Goal: Task Accomplishment & Management: Manage account settings

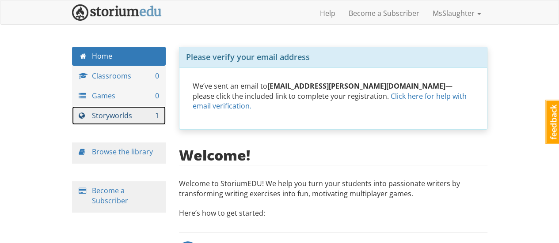
click at [102, 116] on link "Storyworlds 1" at bounding box center [119, 115] width 94 height 19
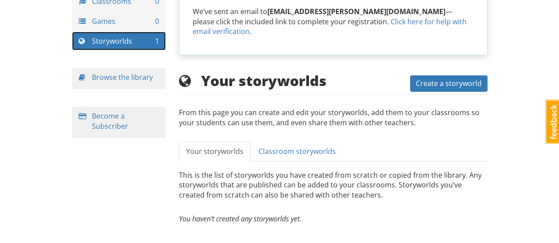
scroll to position [4, 0]
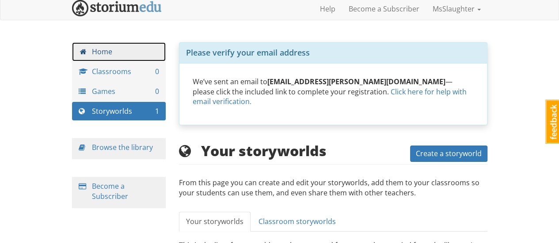
click at [117, 58] on link "Home" at bounding box center [119, 51] width 94 height 19
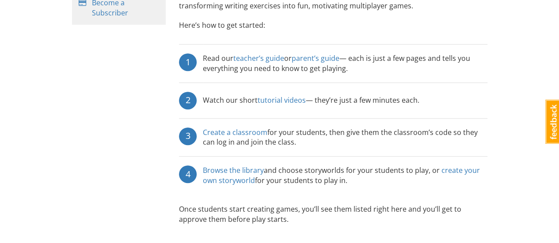
scroll to position [189, 0]
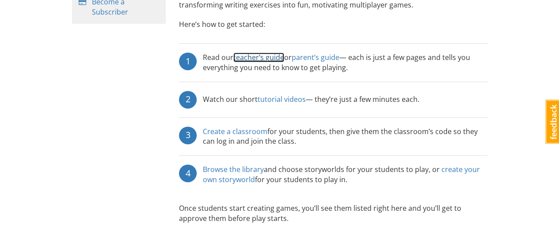
click at [253, 53] on link "teacher’s guide" at bounding box center [258, 58] width 51 height 10
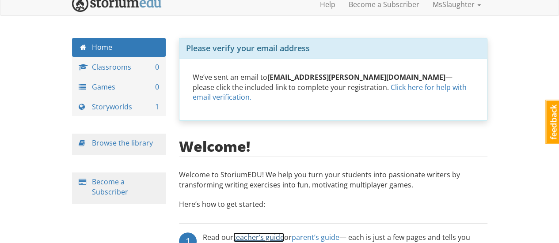
scroll to position [0, 0]
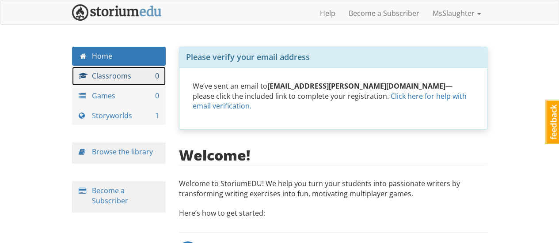
click at [90, 81] on link "Classrooms 0" at bounding box center [119, 76] width 94 height 19
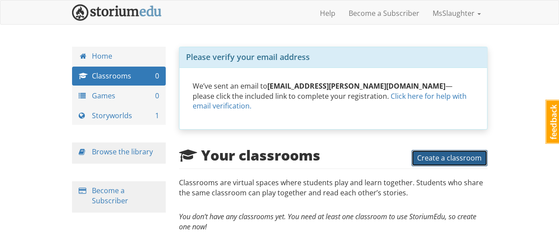
click at [440, 152] on button "Create a classroom" at bounding box center [449, 158] width 76 height 16
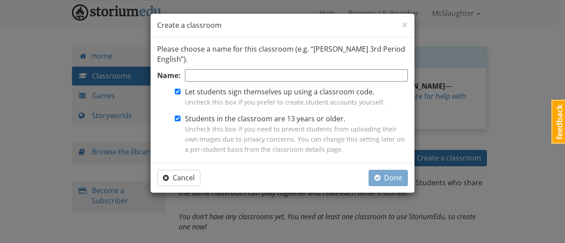
click at [224, 71] on input "Name:" at bounding box center [296, 75] width 223 height 13
type input "7th/8th Grade ELA"
click at [197, 142] on span "Uncheck this box if you need to prevent students from uploading their own image…" at bounding box center [295, 139] width 220 height 29
click at [181, 121] on input "Students in the classroom are 13 years or older. Uncheck this box if you need t…" at bounding box center [178, 119] width 6 height 6
checkbox input "false"
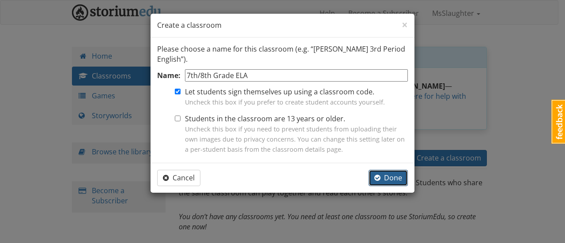
click at [386, 178] on span "Done" at bounding box center [389, 178] width 28 height 10
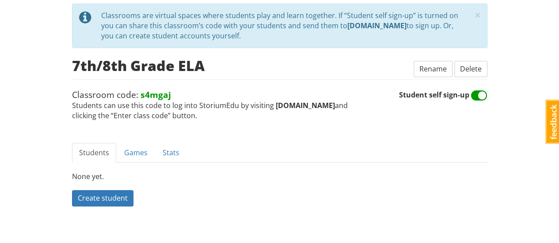
scroll to position [49, 0]
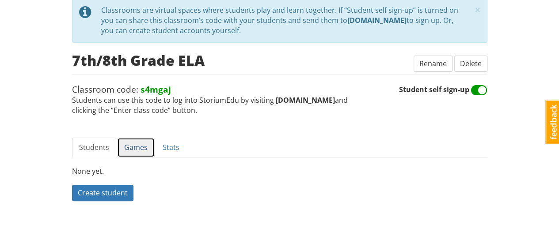
click at [132, 144] on link "Games" at bounding box center [136, 148] width 38 height 20
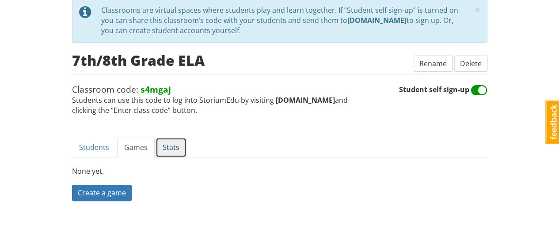
click at [166, 147] on link "Stats" at bounding box center [170, 148] width 31 height 20
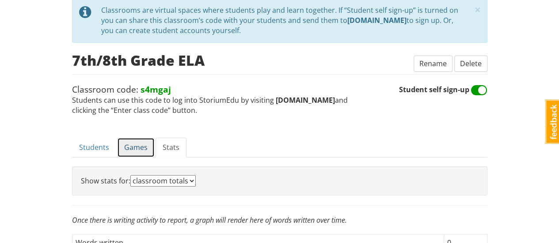
click at [143, 145] on link "Games" at bounding box center [136, 148] width 38 height 20
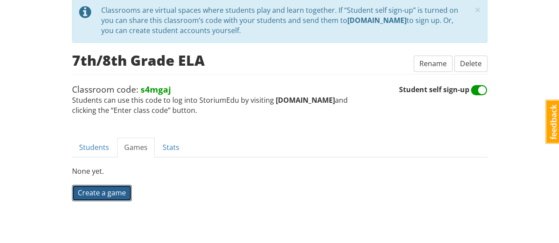
click at [125, 192] on link "Create a game" at bounding box center [102, 193] width 60 height 16
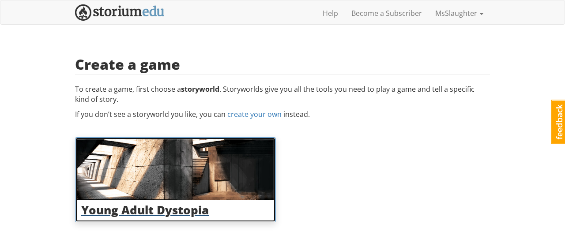
click at [155, 162] on img at bounding box center [175, 170] width 197 height 61
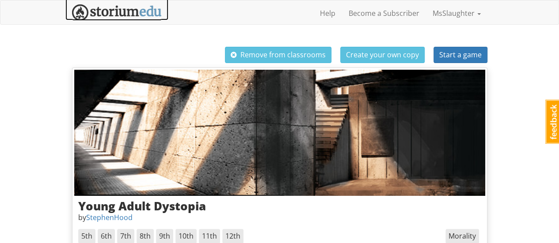
click at [123, 5] on img at bounding box center [117, 12] width 90 height 16
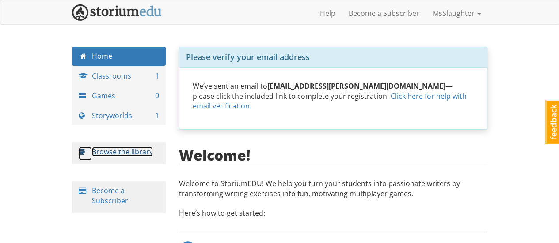
click at [117, 151] on link "Browse the library" at bounding box center [122, 152] width 61 height 10
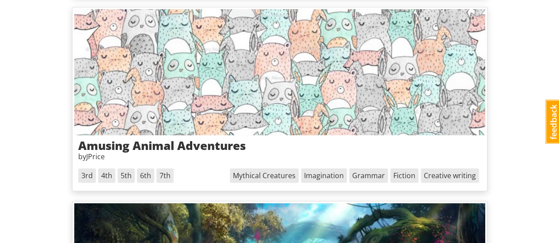
scroll to position [1181, 0]
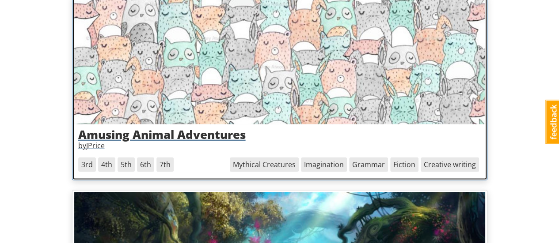
click at [163, 129] on h3 "Amusing Animal Adventures" at bounding box center [279, 135] width 403 height 13
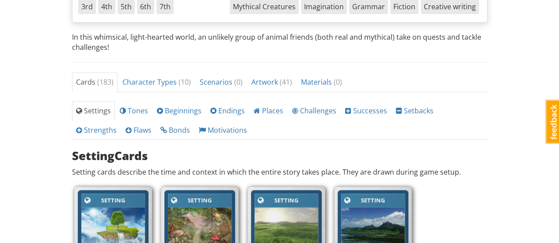
scroll to position [231, 0]
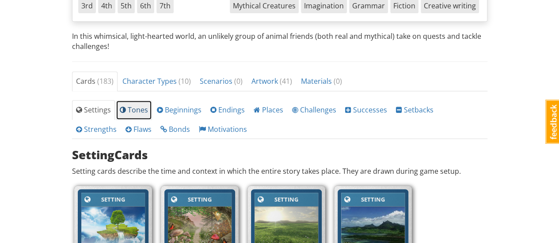
click at [121, 108] on span at bounding box center [123, 109] width 6 height 7
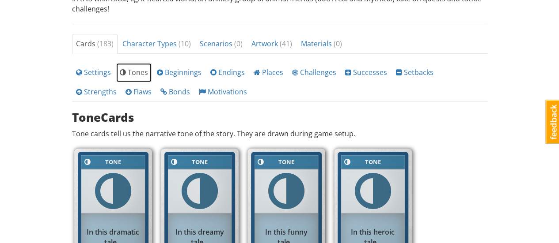
scroll to position [266, 0]
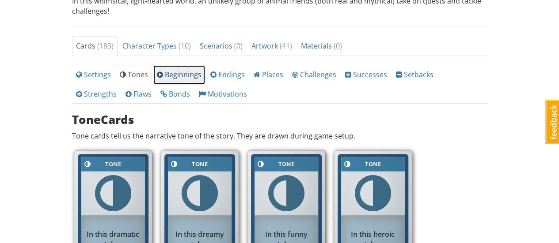
click at [180, 70] on span "Beginnings" at bounding box center [179, 75] width 45 height 10
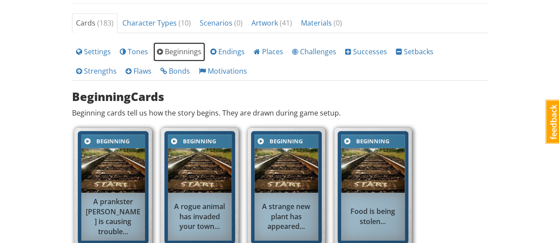
scroll to position [348, 0]
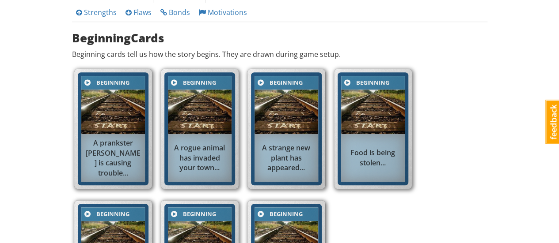
click at [306, 138] on div "A strange new plant has appeared..." at bounding box center [286, 157] width 64 height 39
click at [260, 79] on span at bounding box center [260, 82] width 6 height 7
click at [272, 138] on div "A strange new plant has appeared..." at bounding box center [286, 157] width 64 height 39
click at [273, 116] on img at bounding box center [286, 112] width 64 height 45
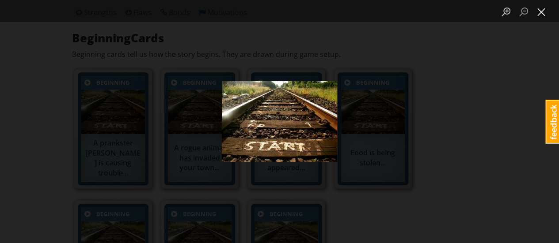
click at [544, 10] on button "Close lightbox" at bounding box center [541, 11] width 18 height 15
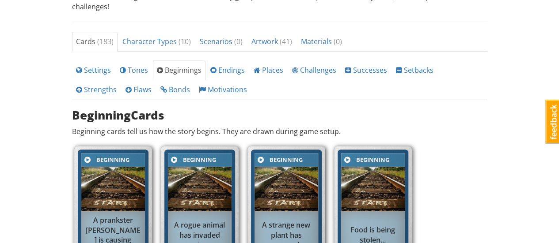
scroll to position [261, 0]
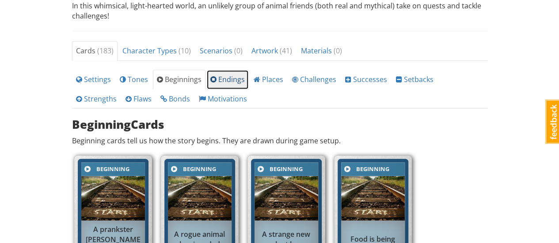
click at [217, 77] on span "Endings" at bounding box center [227, 80] width 34 height 10
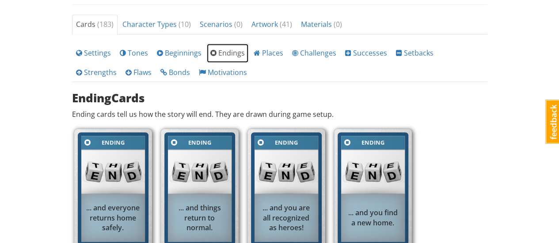
scroll to position [280, 0]
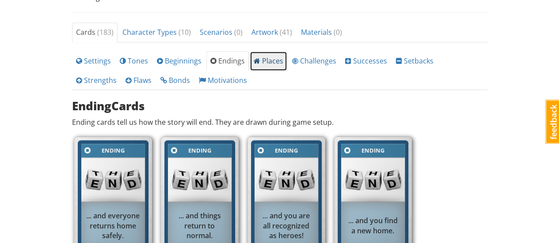
click at [259, 53] on link "Places" at bounding box center [269, 61] width 38 height 20
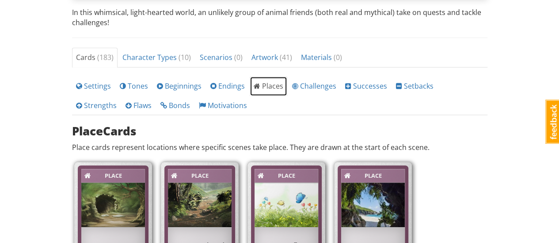
scroll to position [245, 0]
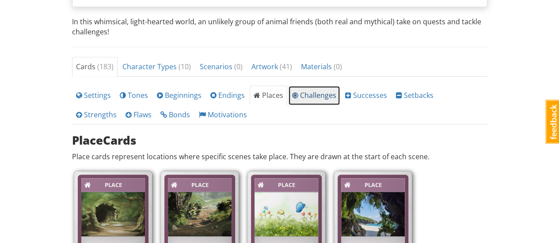
click at [301, 95] on span "Challenges" at bounding box center [314, 96] width 44 height 10
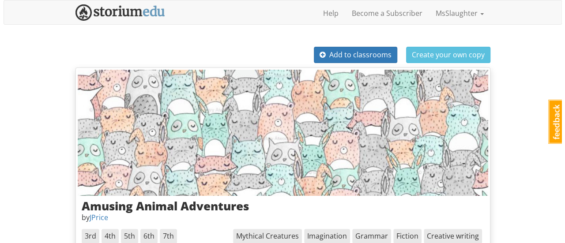
scroll to position [2, 0]
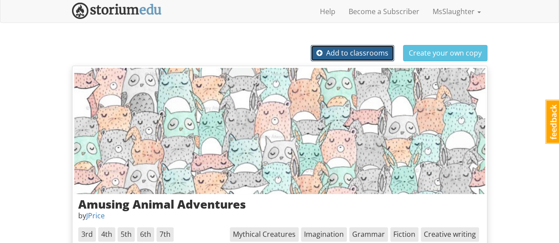
click at [336, 50] on span "Add to classrooms" at bounding box center [352, 53] width 72 height 10
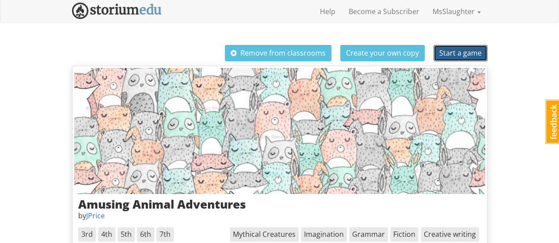
click at [460, 49] on span "Start a game" at bounding box center [460, 53] width 42 height 10
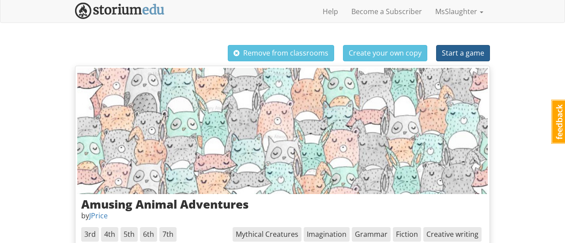
select select "g90rar"
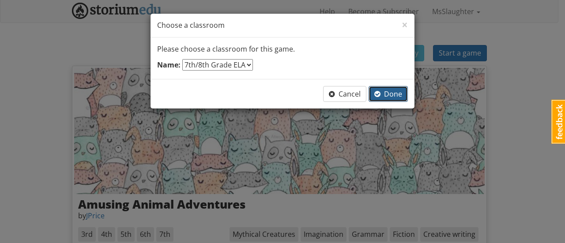
click at [397, 97] on span "Done" at bounding box center [389, 94] width 28 height 10
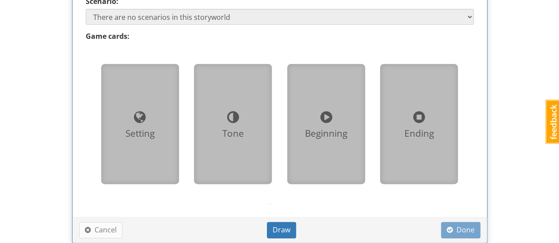
scroll to position [549, 0]
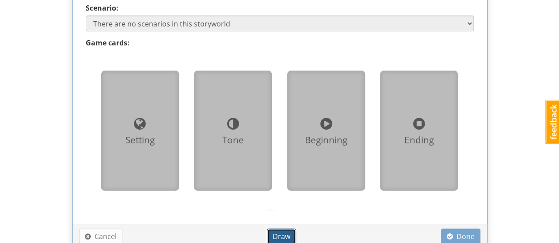
click at [280, 232] on span "Draw" at bounding box center [282, 237] width 18 height 10
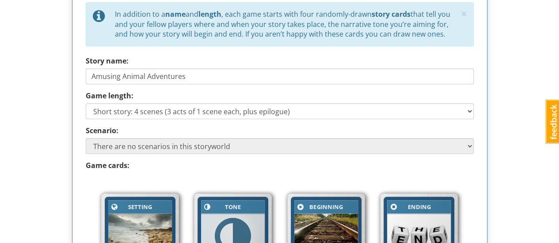
scroll to position [409, 0]
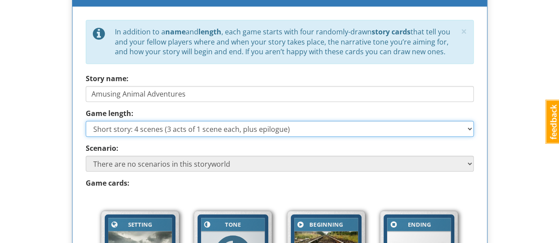
click at [462, 132] on select "Short story: 4 scenes (3 acts of 1 scene each, plus epilogue) Medium story: 7 s…" at bounding box center [280, 129] width 388 height 16
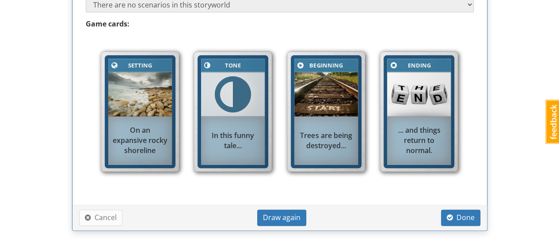
scroll to position [575, 0]
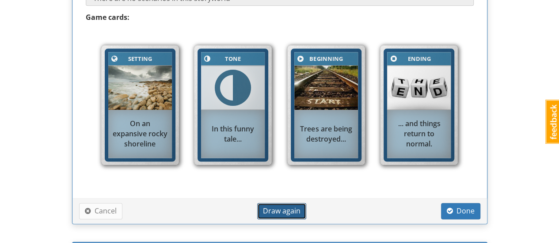
click at [288, 203] on button "Draw again" at bounding box center [281, 211] width 49 height 16
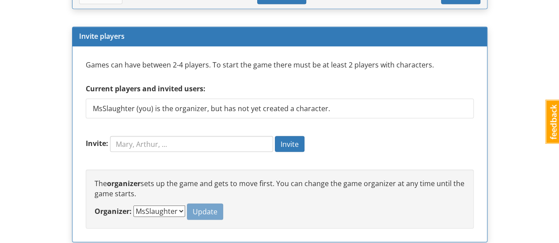
scroll to position [803, 0]
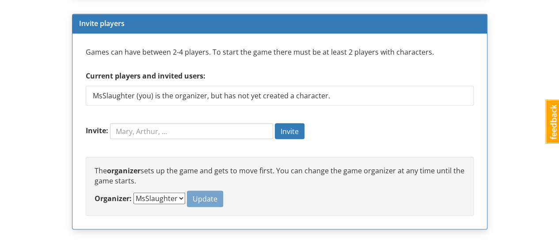
click at [156, 195] on select "MsSlaughter" at bounding box center [159, 198] width 52 height 11
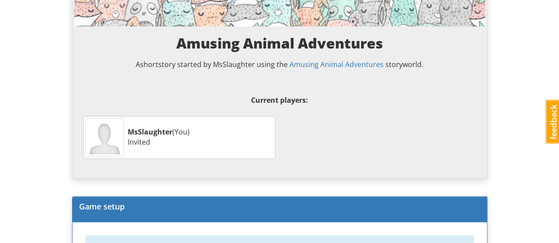
scroll to position [0, 0]
